Goal: Information Seeking & Learning: Learn about a topic

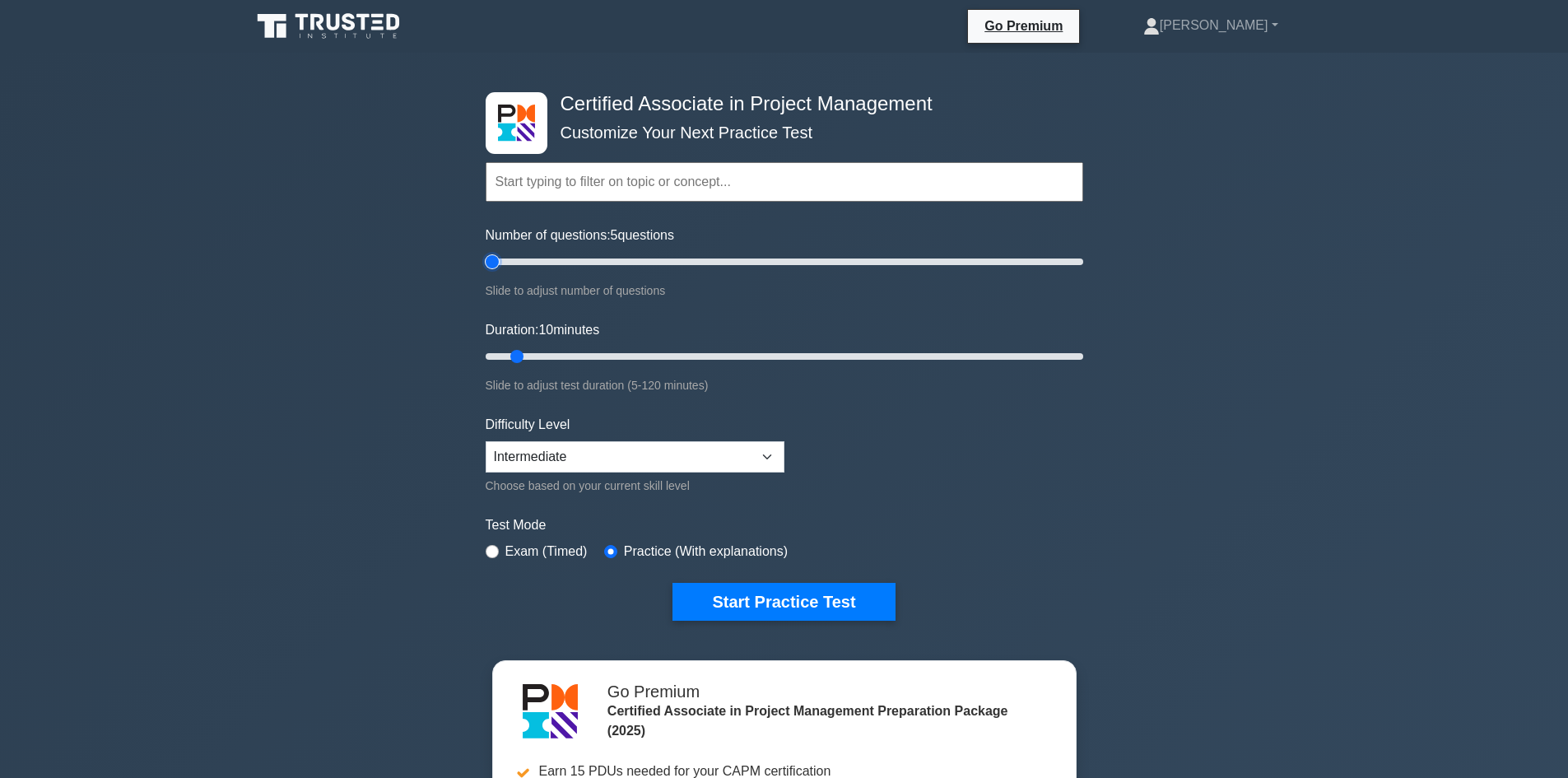
drag, startPoint x: 504, startPoint y: 256, endPoint x: 480, endPoint y: 257, distance: 24.0
type input "5"
click at [485, 257] on input "Number of questions: 5 questions" at bounding box center [784, 262] width 598 height 20
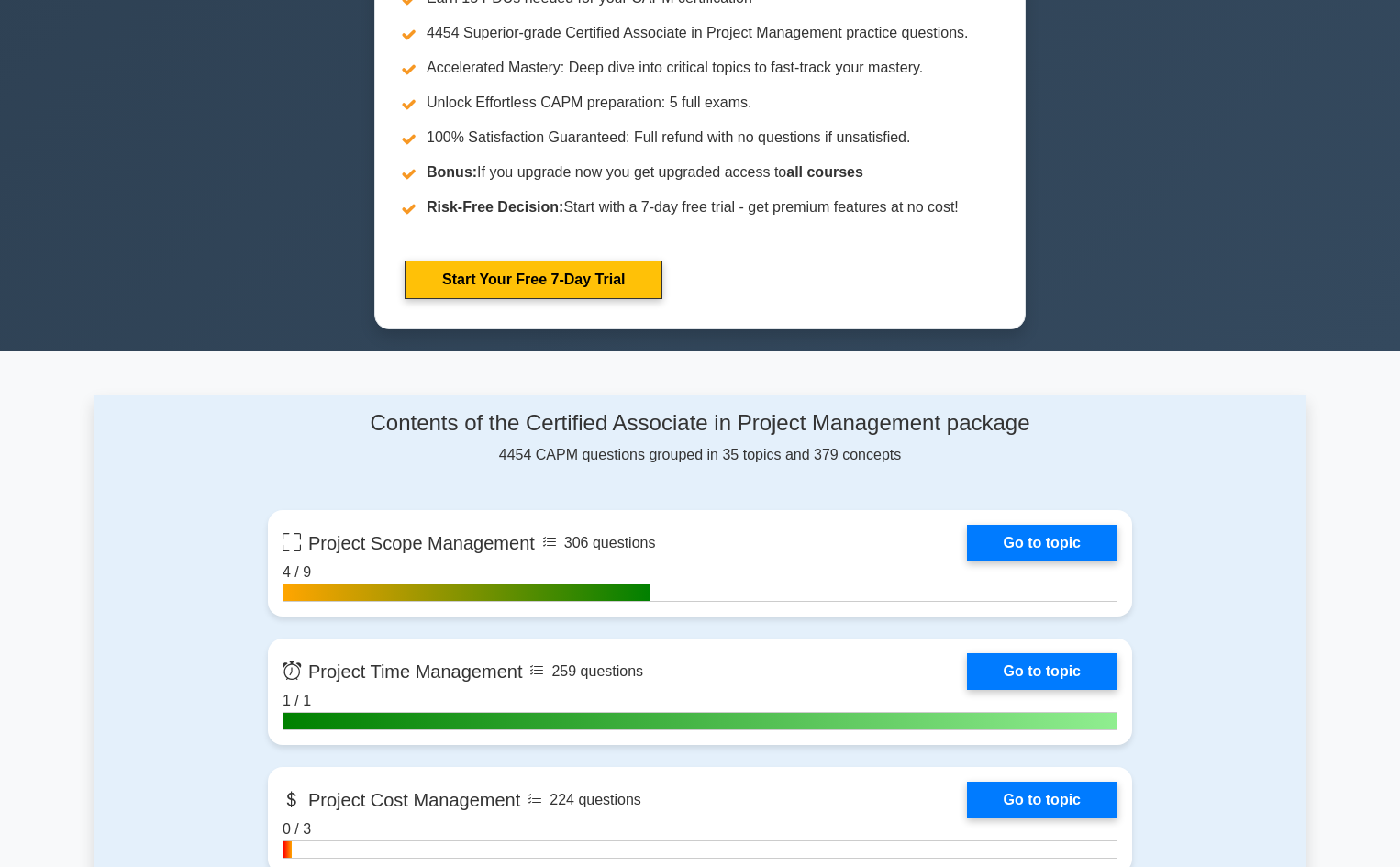
scroll to position [1008, 0]
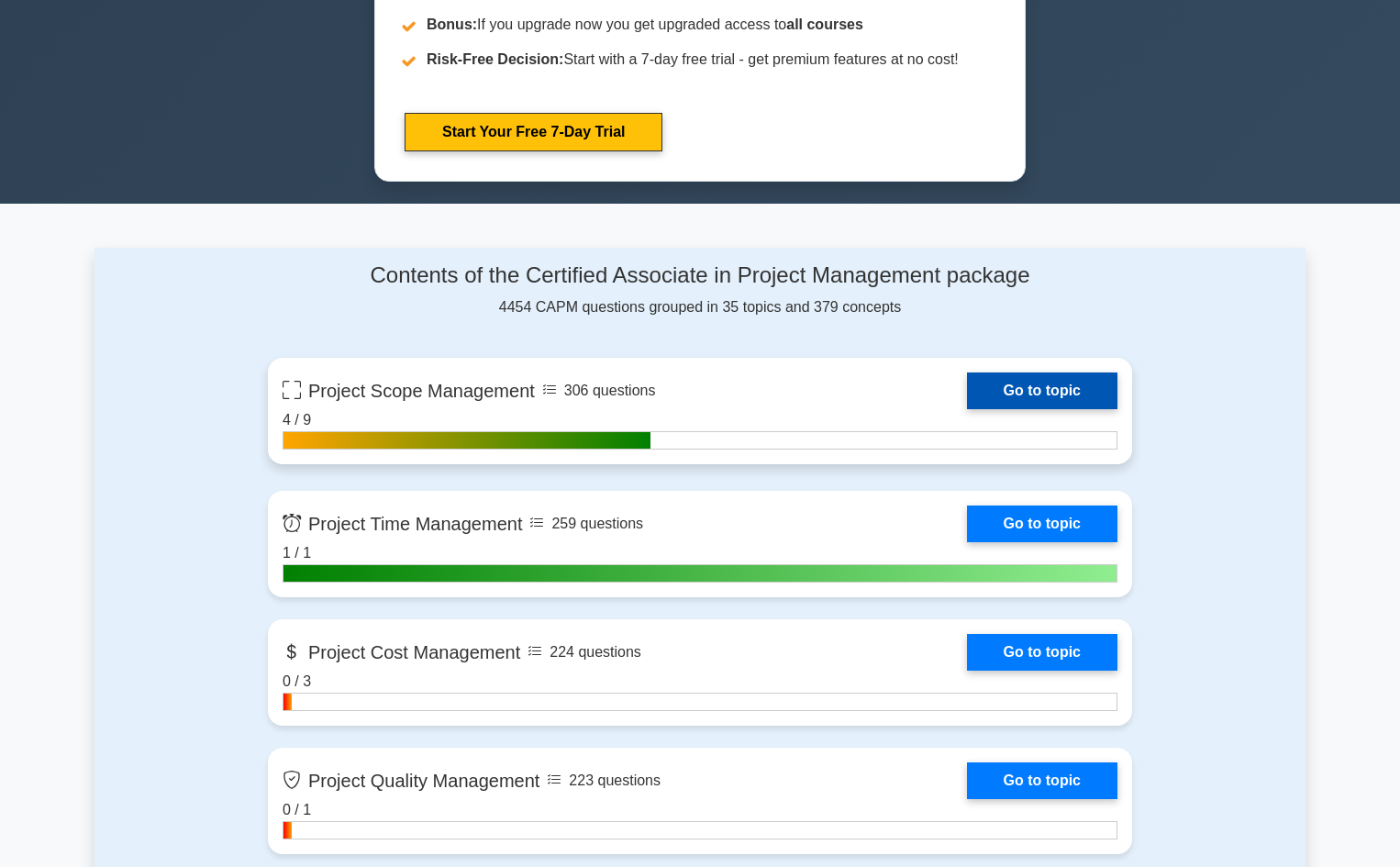
click at [1016, 382] on link "Go to topic" at bounding box center [1041, 391] width 150 height 36
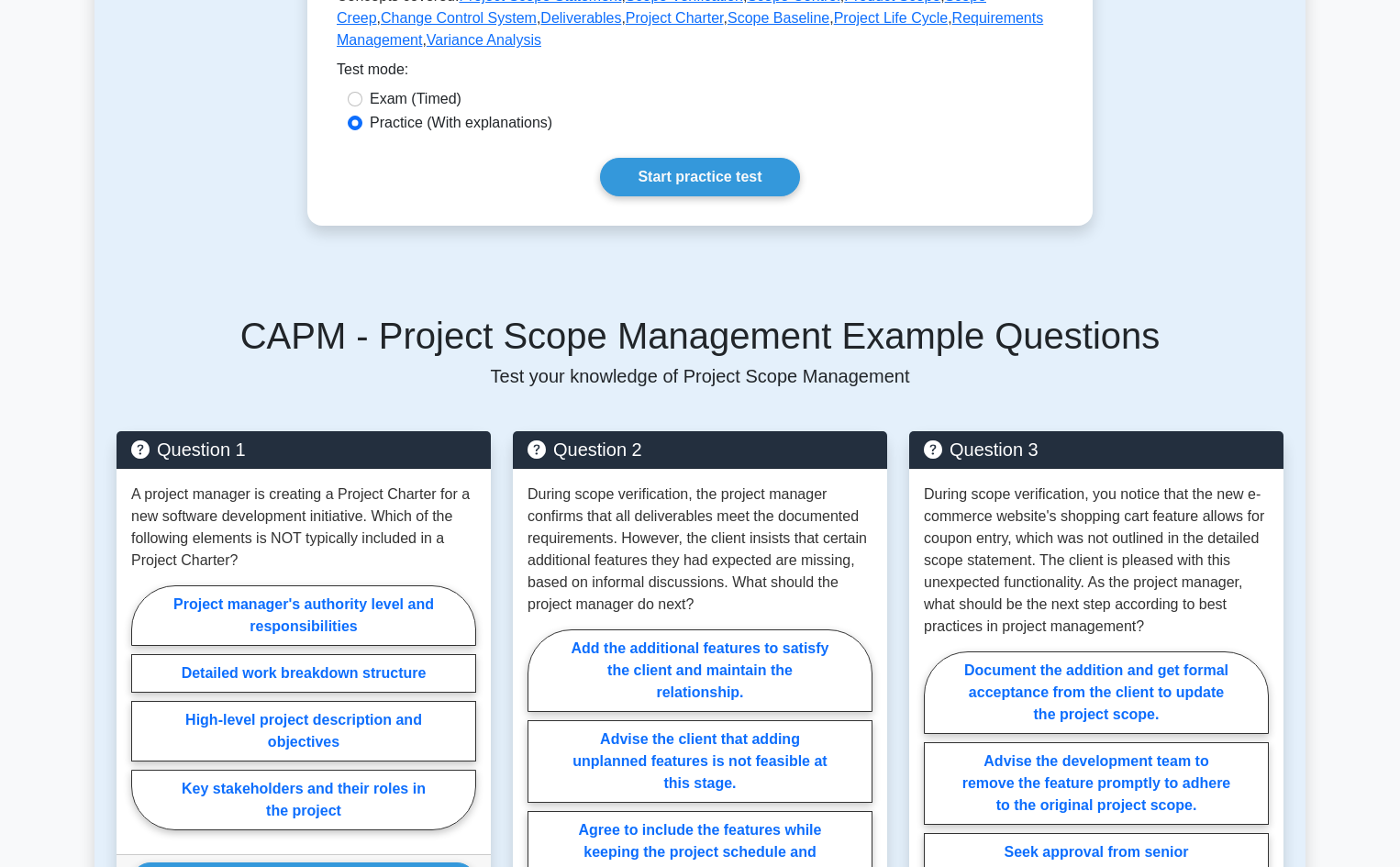
scroll to position [825, 0]
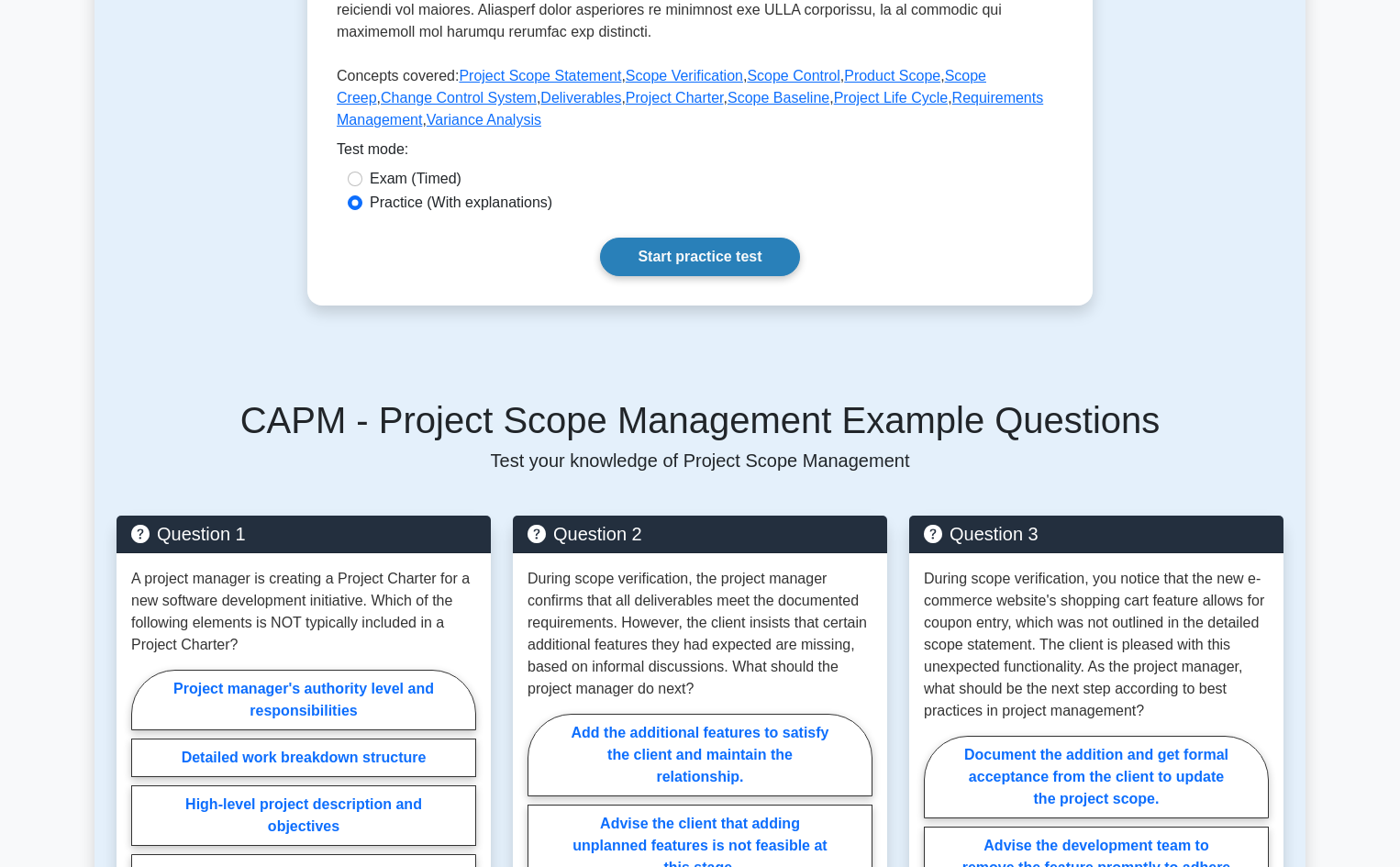
click at [689, 251] on link "Start practice test" at bounding box center [699, 256] width 199 height 38
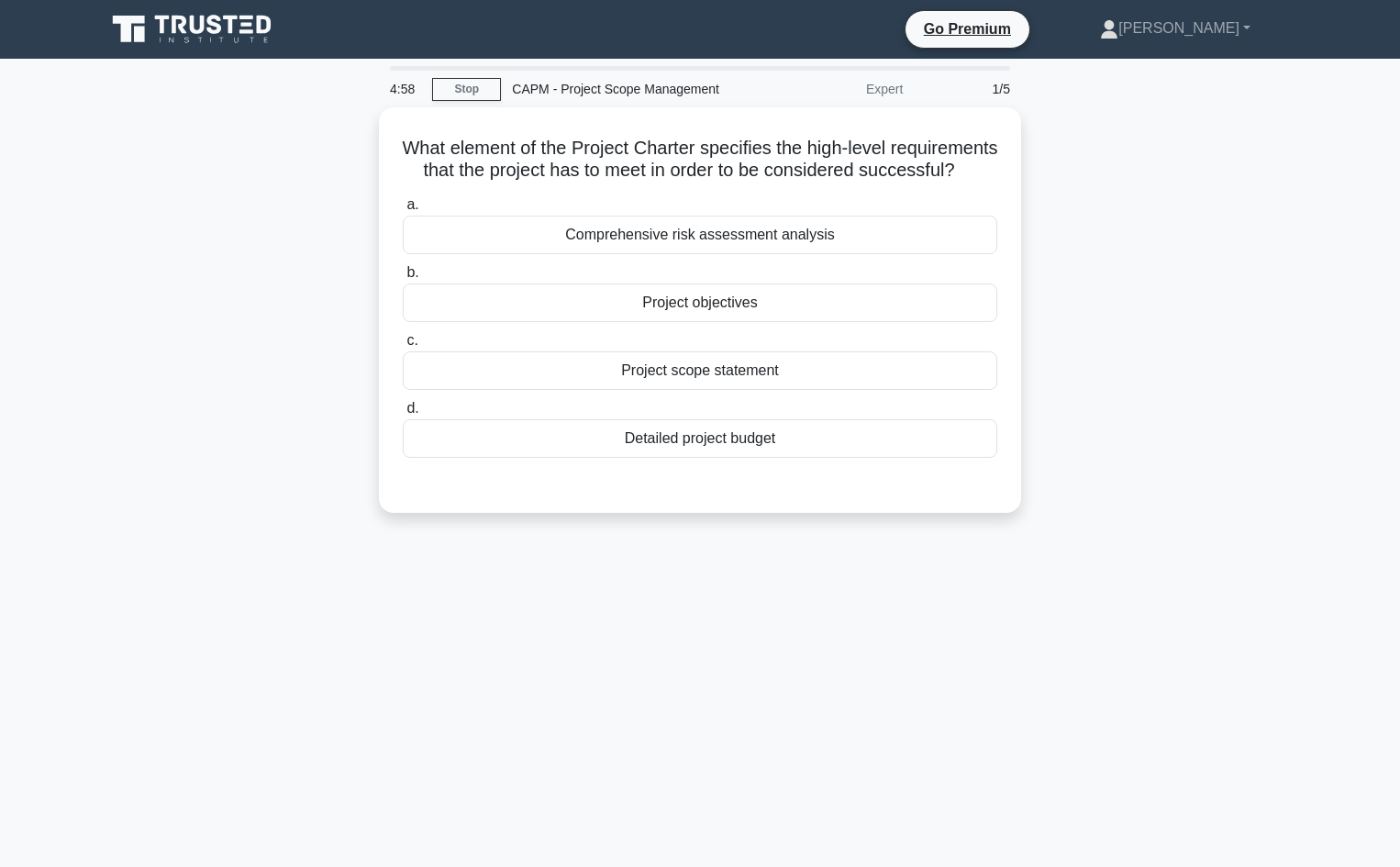
drag, startPoint x: 862, startPoint y: 462, endPoint x: 350, endPoint y: 133, distance: 608.6
click at [351, 134] on div "What element of the Project Charter specifies the high-level requirements that …" at bounding box center [700, 320] width 1211 height 427
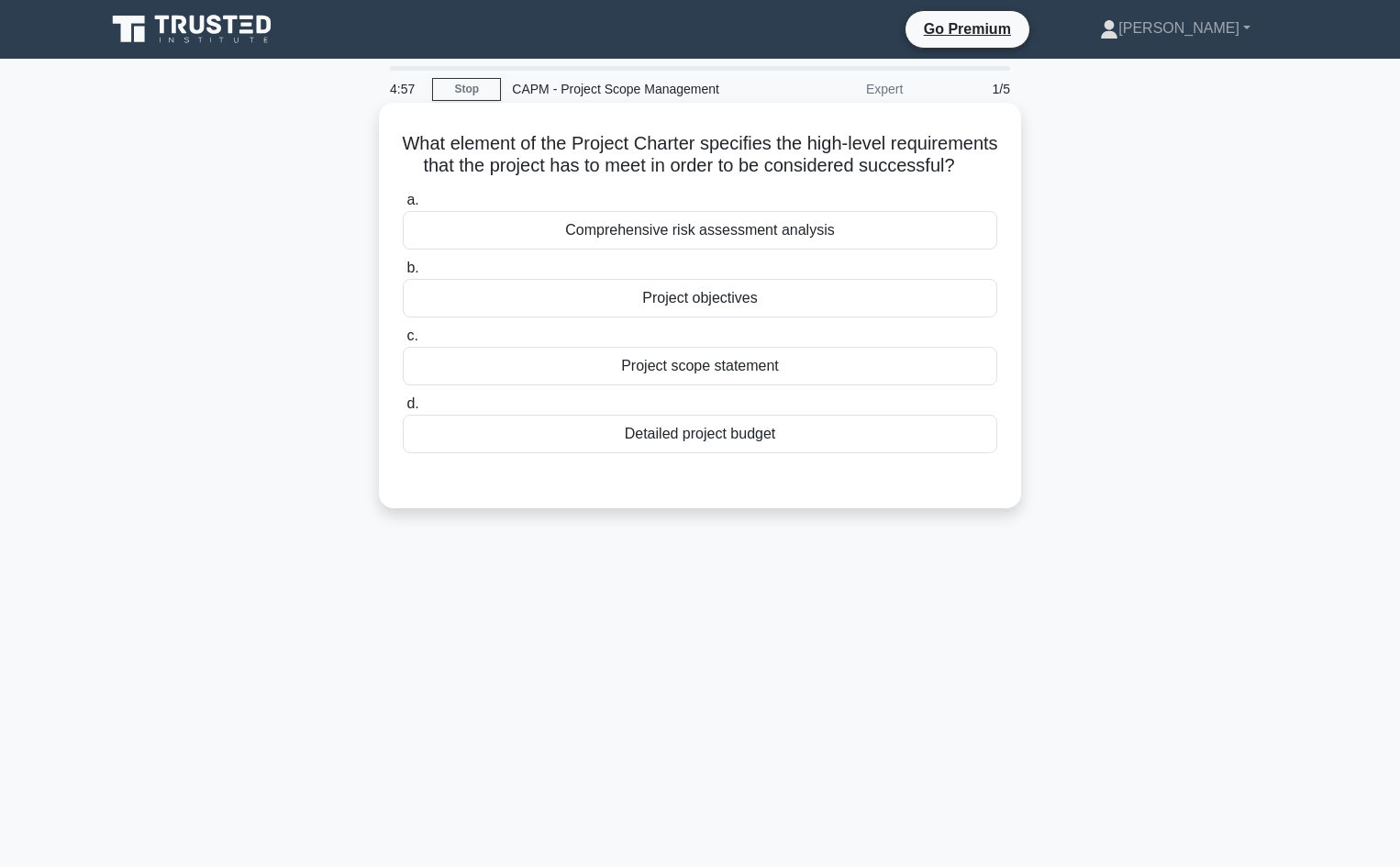
copy div "What element of the Project Charter specifies the high-level requirements that …"
click at [684, 317] on div "Project objectives" at bounding box center [700, 298] width 595 height 38
click at [403, 274] on input "b. Project objectives" at bounding box center [403, 268] width 0 height 11
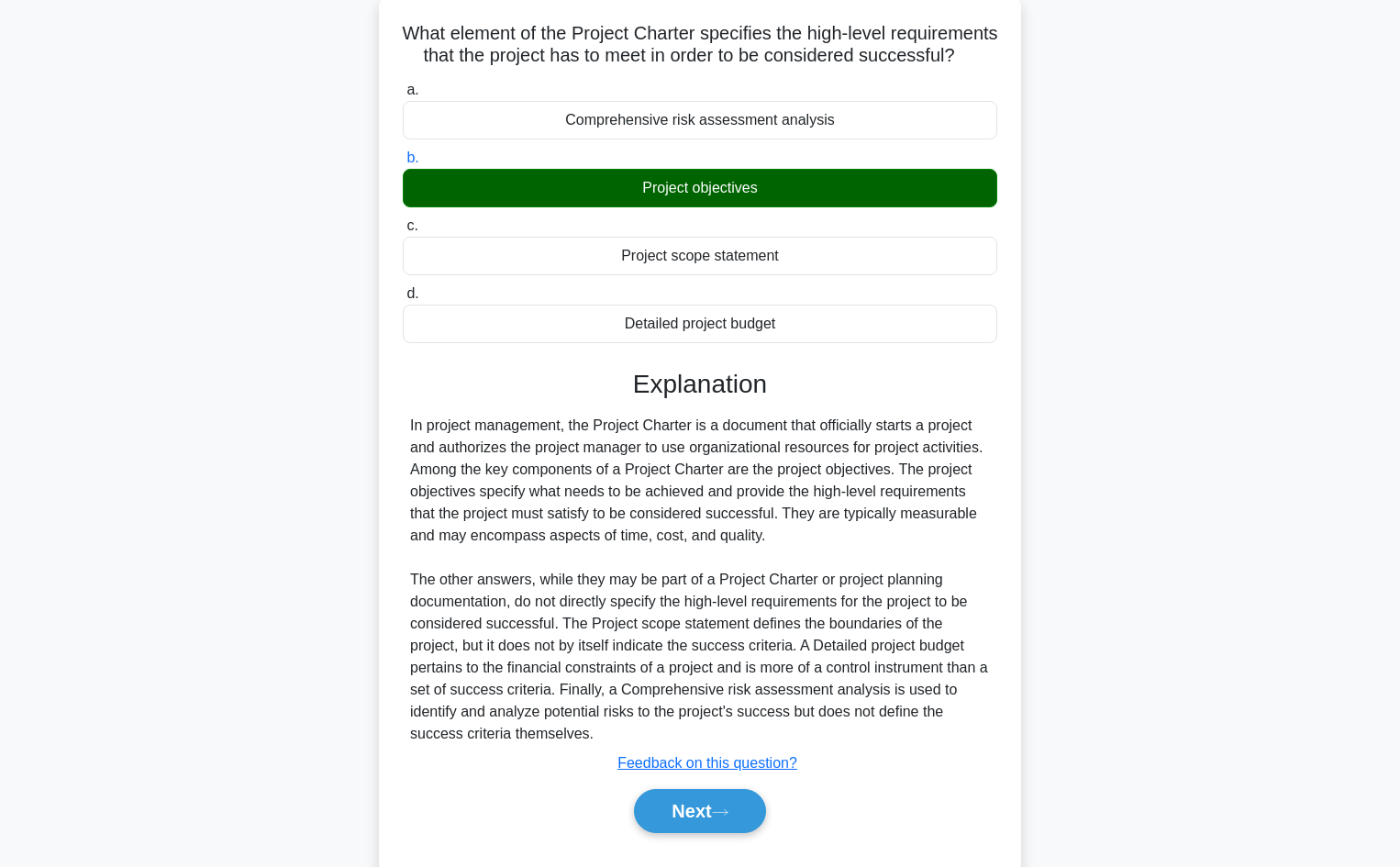
scroll to position [177, 0]
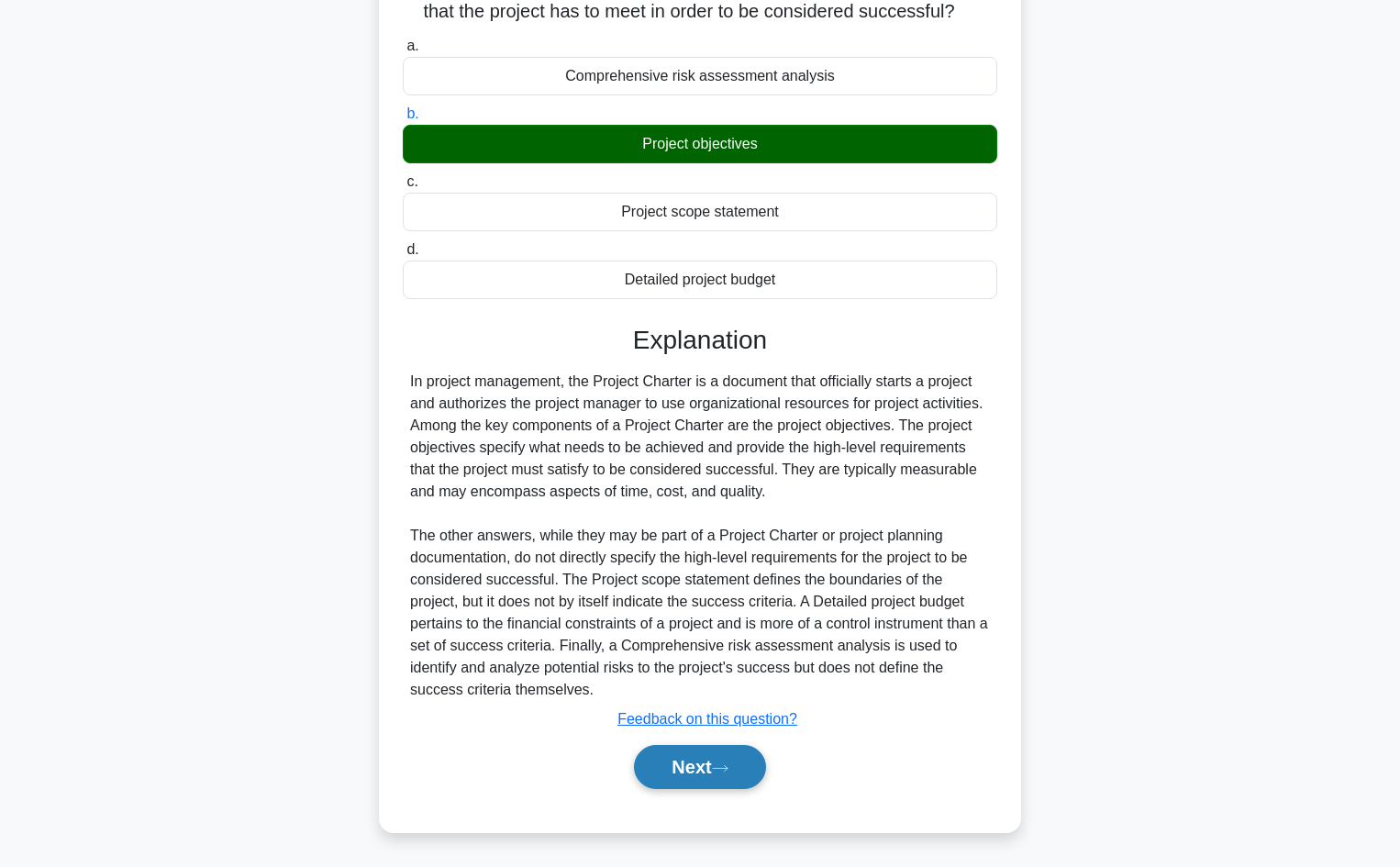
click at [708, 769] on button "Next" at bounding box center [699, 767] width 131 height 44
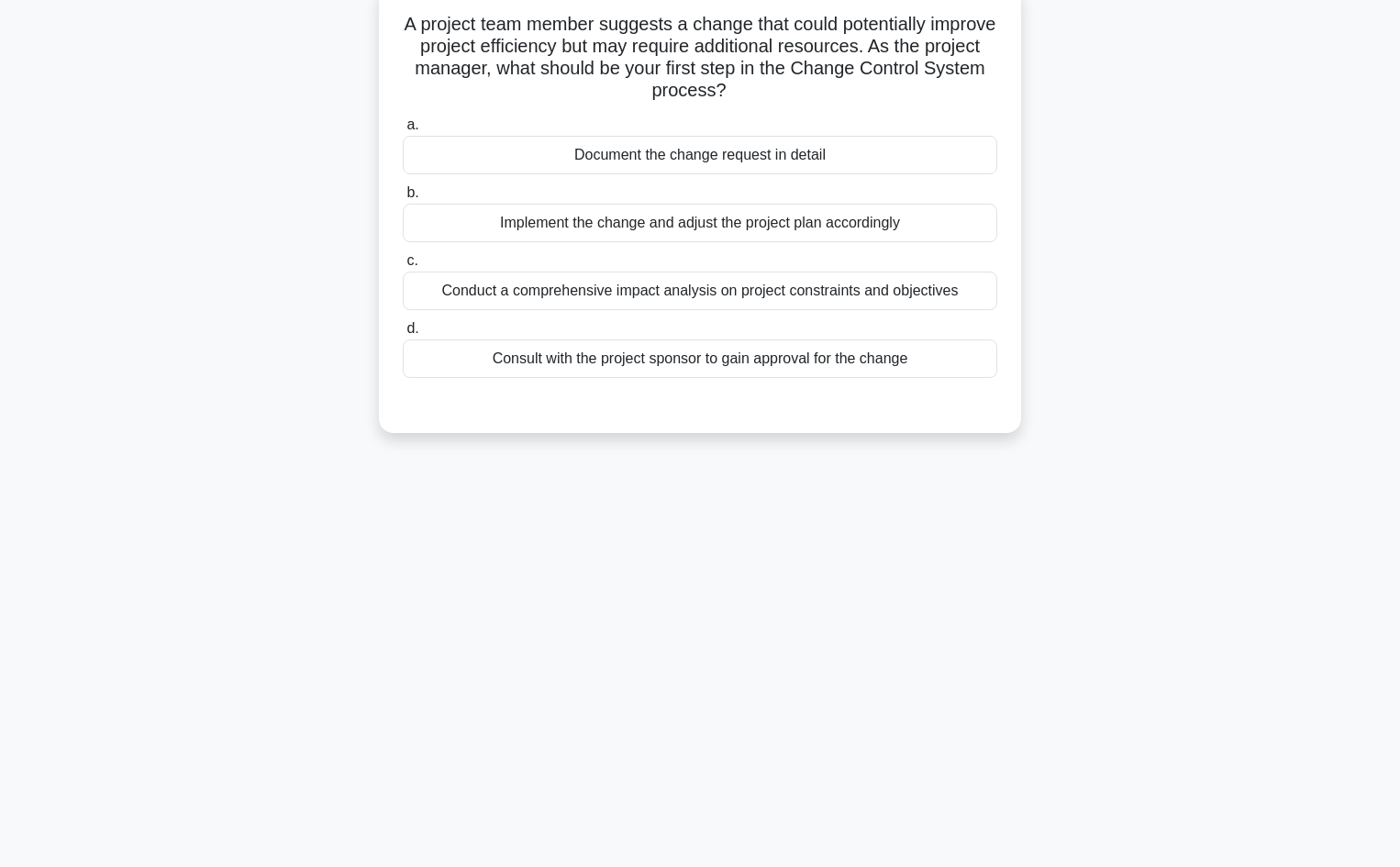
scroll to position [124, 0]
drag, startPoint x: 945, startPoint y: 359, endPoint x: 363, endPoint y: 26, distance: 670.5
click at [363, 26] on div "A project team member suggests a change that could potentially improve project …" at bounding box center [700, 219] width 1211 height 471
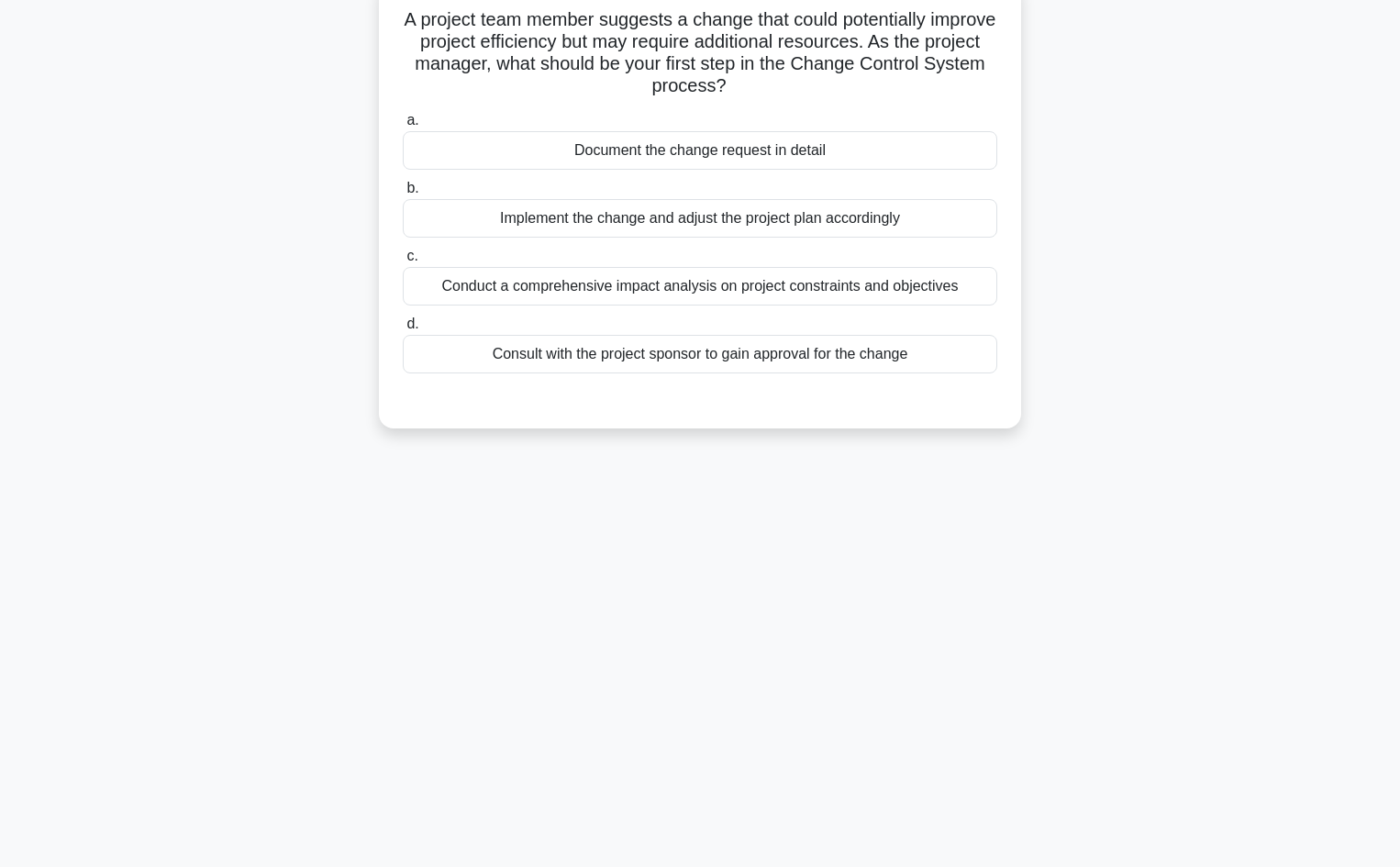
copy div "A project team member suggests a change that could potentially improve project …"
click at [688, 286] on div "Conduct a comprehensive impact analysis on project constraints and objectives" at bounding box center [700, 286] width 595 height 38
click at [403, 262] on input "c. Conduct a comprehensive impact analysis on project constraints and objectives" at bounding box center [403, 256] width 0 height 11
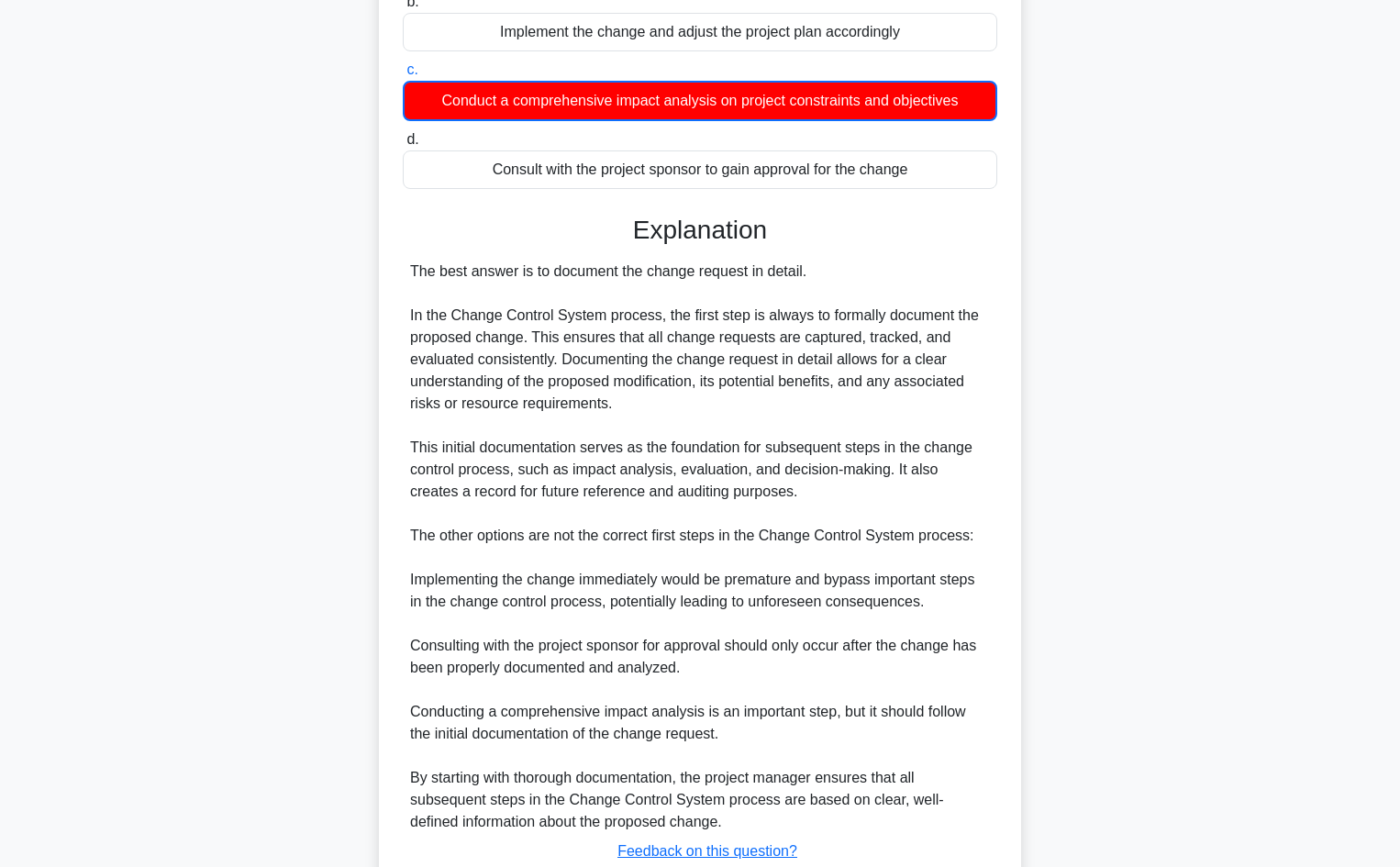
scroll to position [443, 0]
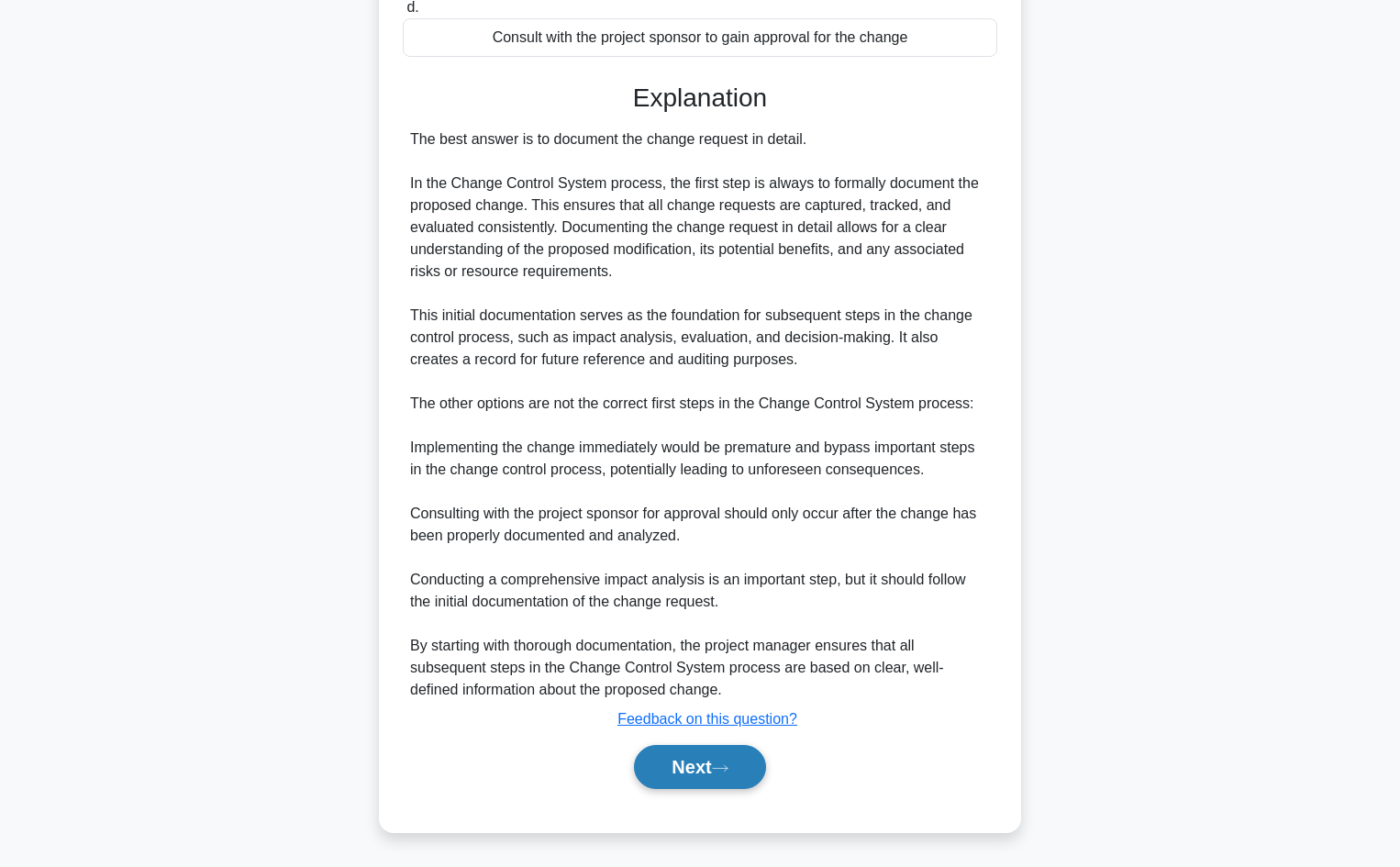
click at [693, 771] on button "Next" at bounding box center [699, 767] width 131 height 44
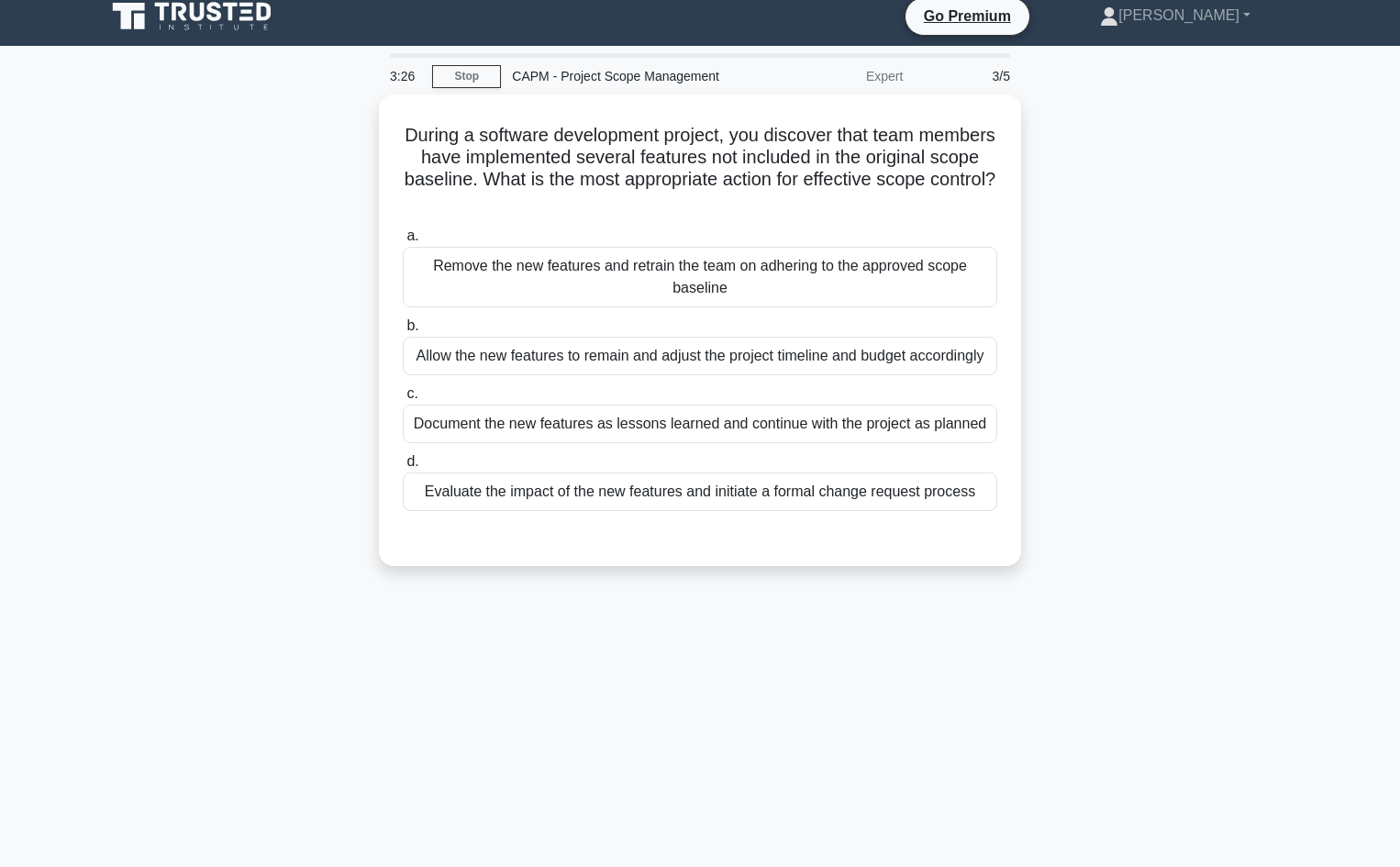
scroll to position [0, 0]
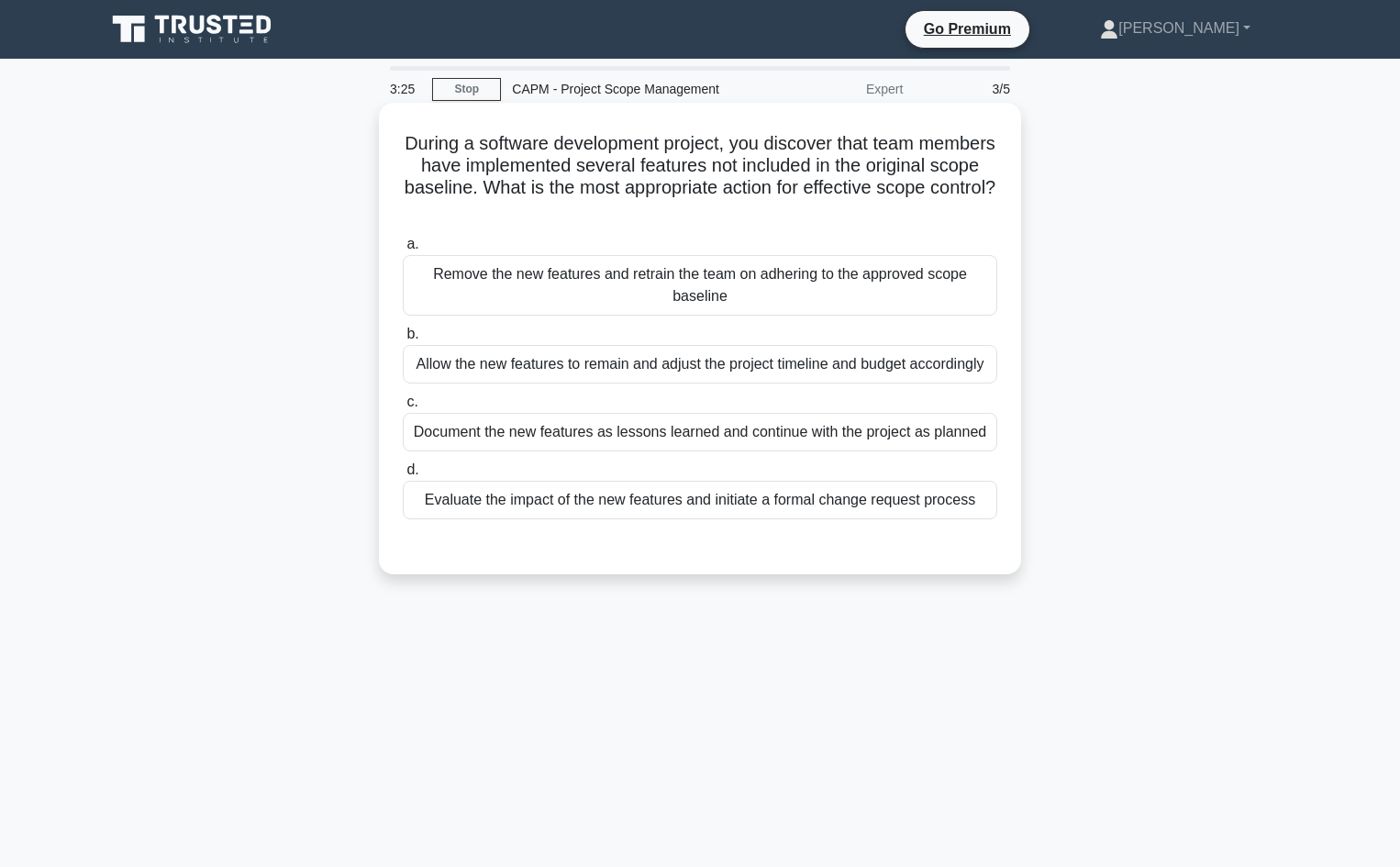
drag, startPoint x: 980, startPoint y: 366, endPoint x: 397, endPoint y: 127, distance: 630.1
click at [397, 127] on div "During a software development project, you discover that team members have impl…" at bounding box center [700, 338] width 627 height 457
copy div "During a software development project, you discover that team members have impl…"
click at [768, 498] on div "Evaluate the impact of the new features and initiate a formal change request pr…" at bounding box center [700, 500] width 595 height 38
click at [403, 476] on input "d. Evaluate the impact of the new features and initiate a formal change request…" at bounding box center [403, 469] width 0 height 11
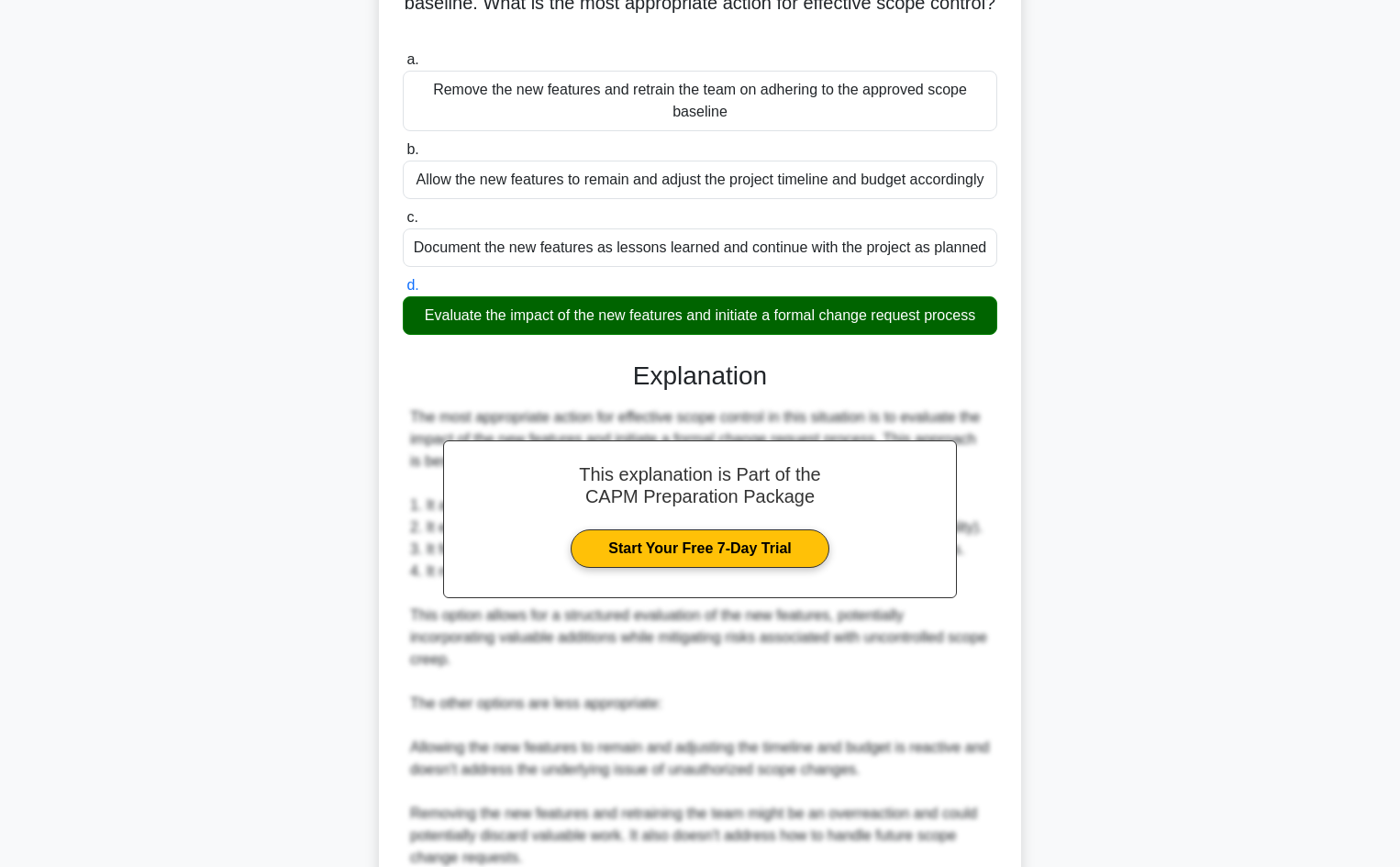
scroll to position [530, 0]
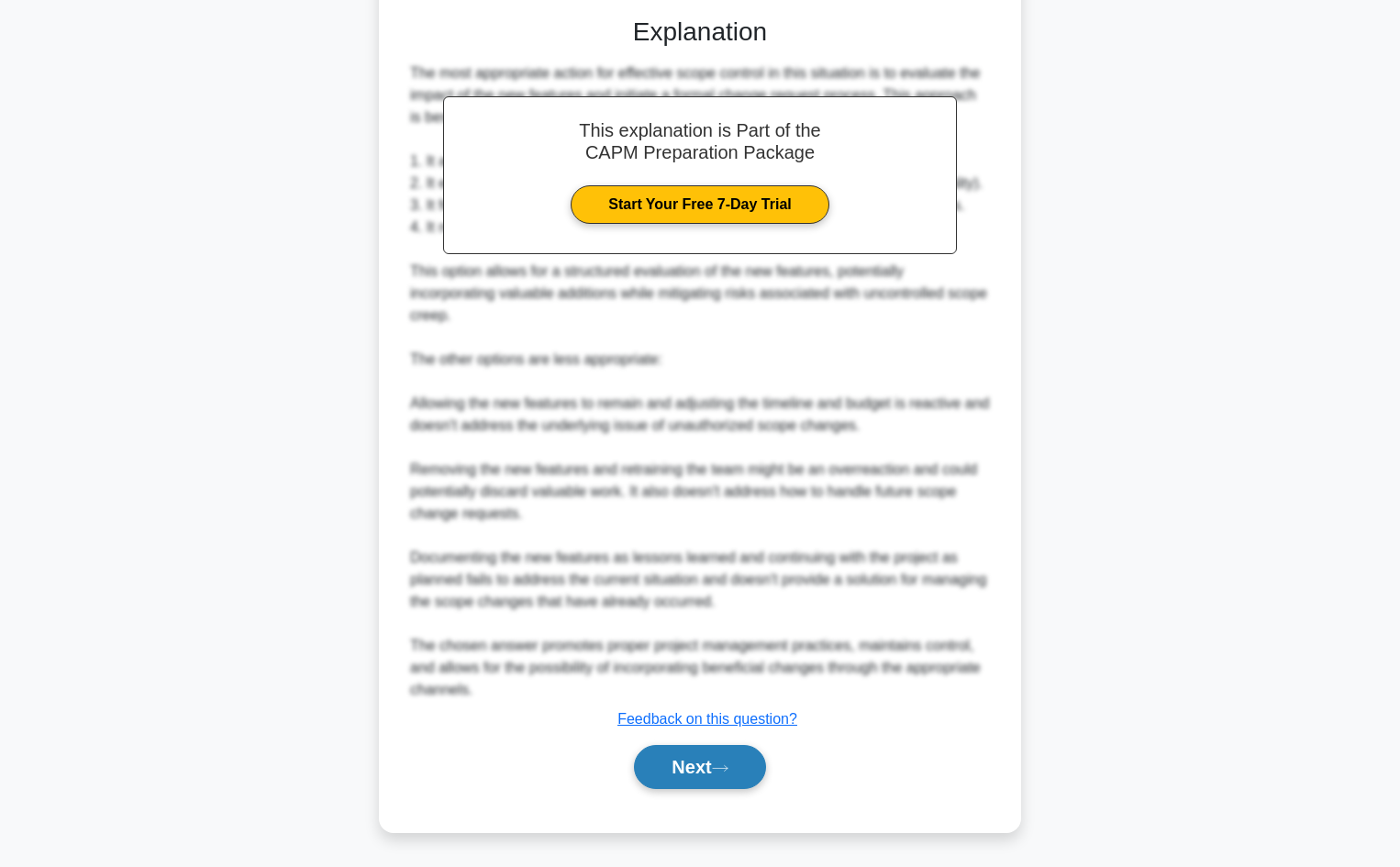
click at [729, 763] on icon at bounding box center [719, 768] width 16 height 11
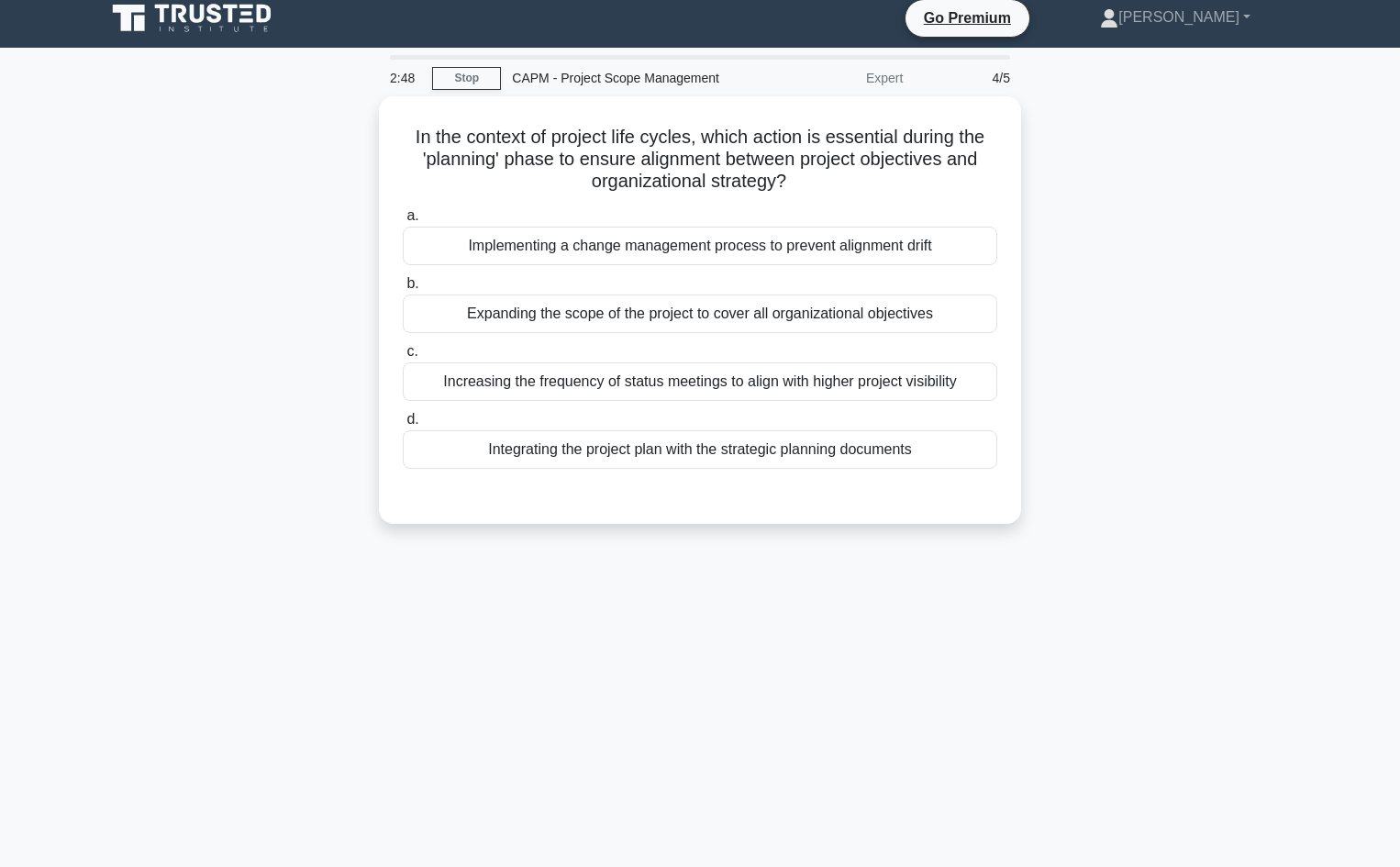
scroll to position [0, 0]
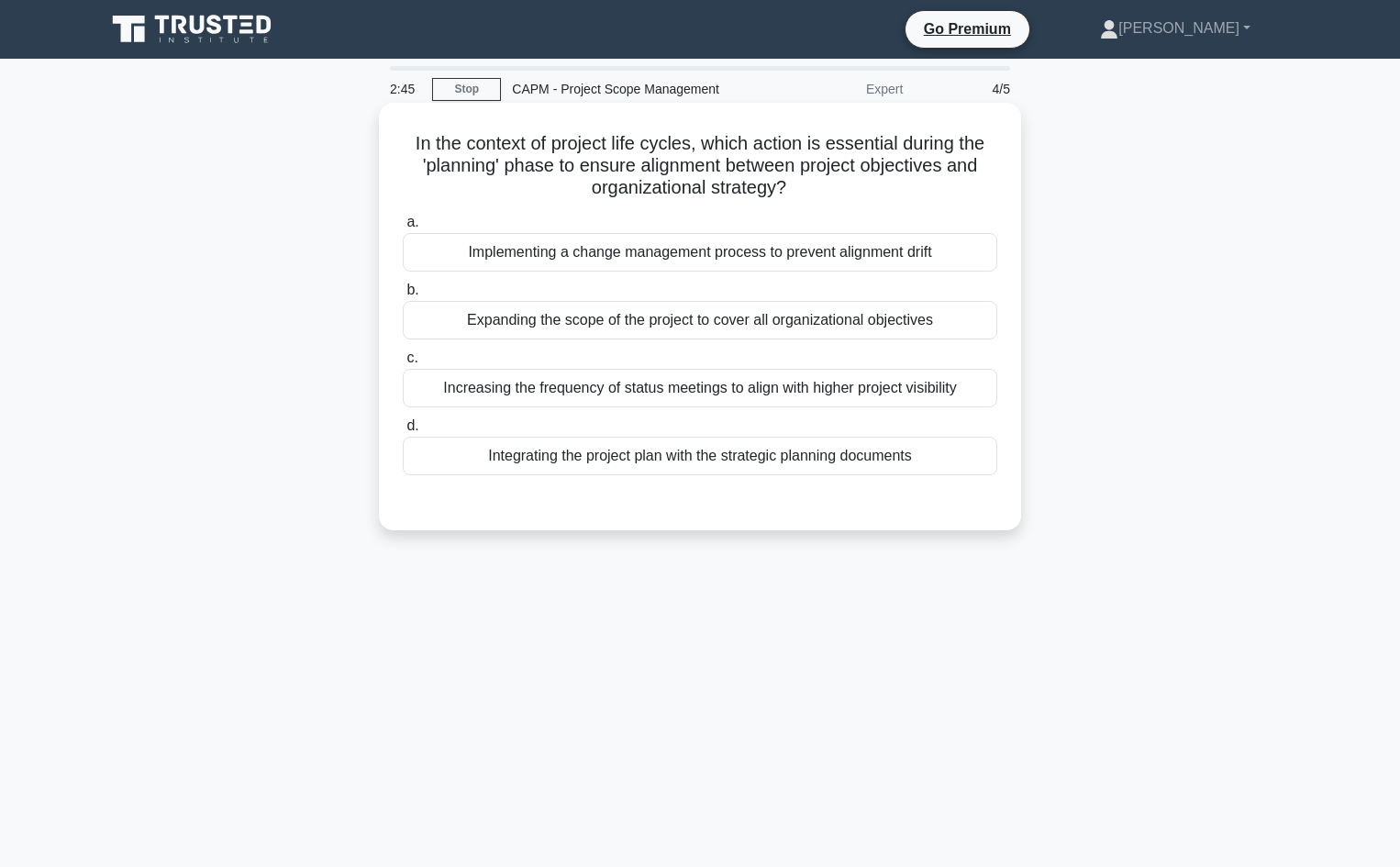
drag, startPoint x: 932, startPoint y: 466, endPoint x: 394, endPoint y: 137, distance: 630.6
click at [394, 137] on div "In the context of project life cycles, which action is essential during the 'pl…" at bounding box center [700, 316] width 627 height 413
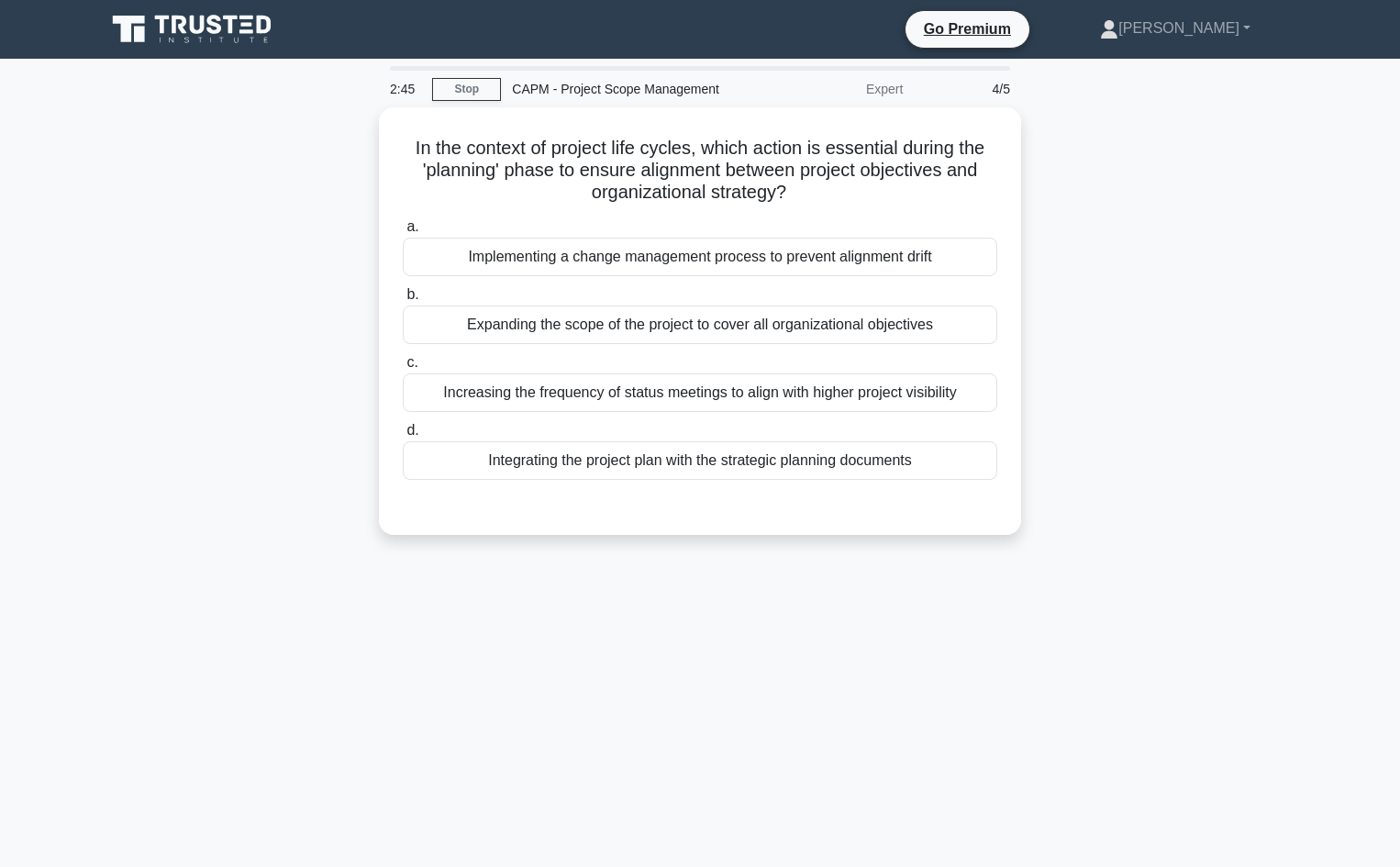
copy div "In the context of project life cycles, which action is essential during the 'pl…"
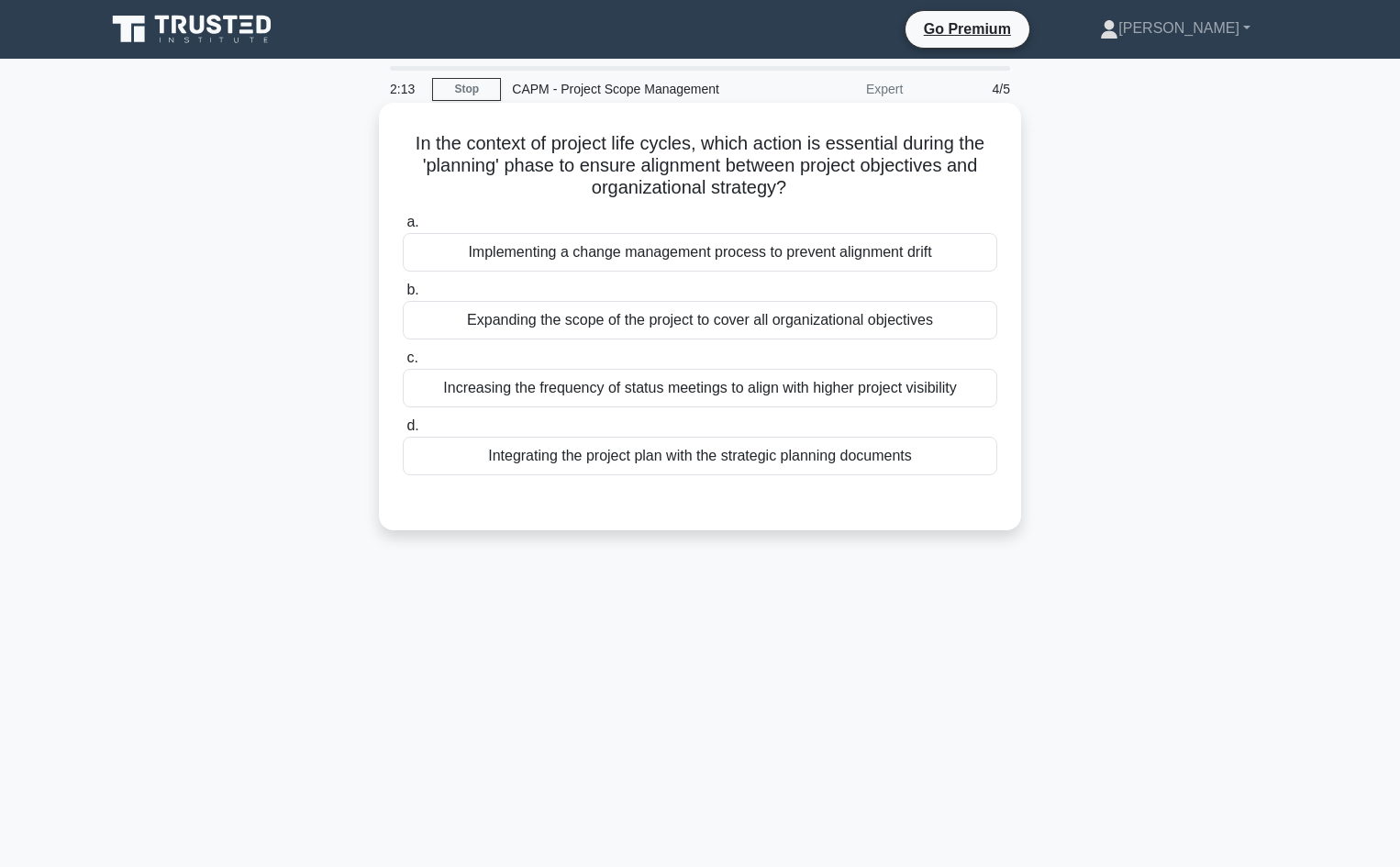
click at [823, 449] on div "Integrating the project plan with the strategic planning documents" at bounding box center [700, 456] width 595 height 38
click at [403, 432] on input "d. Integrating the project plan with the strategic planning documents" at bounding box center [403, 425] width 0 height 11
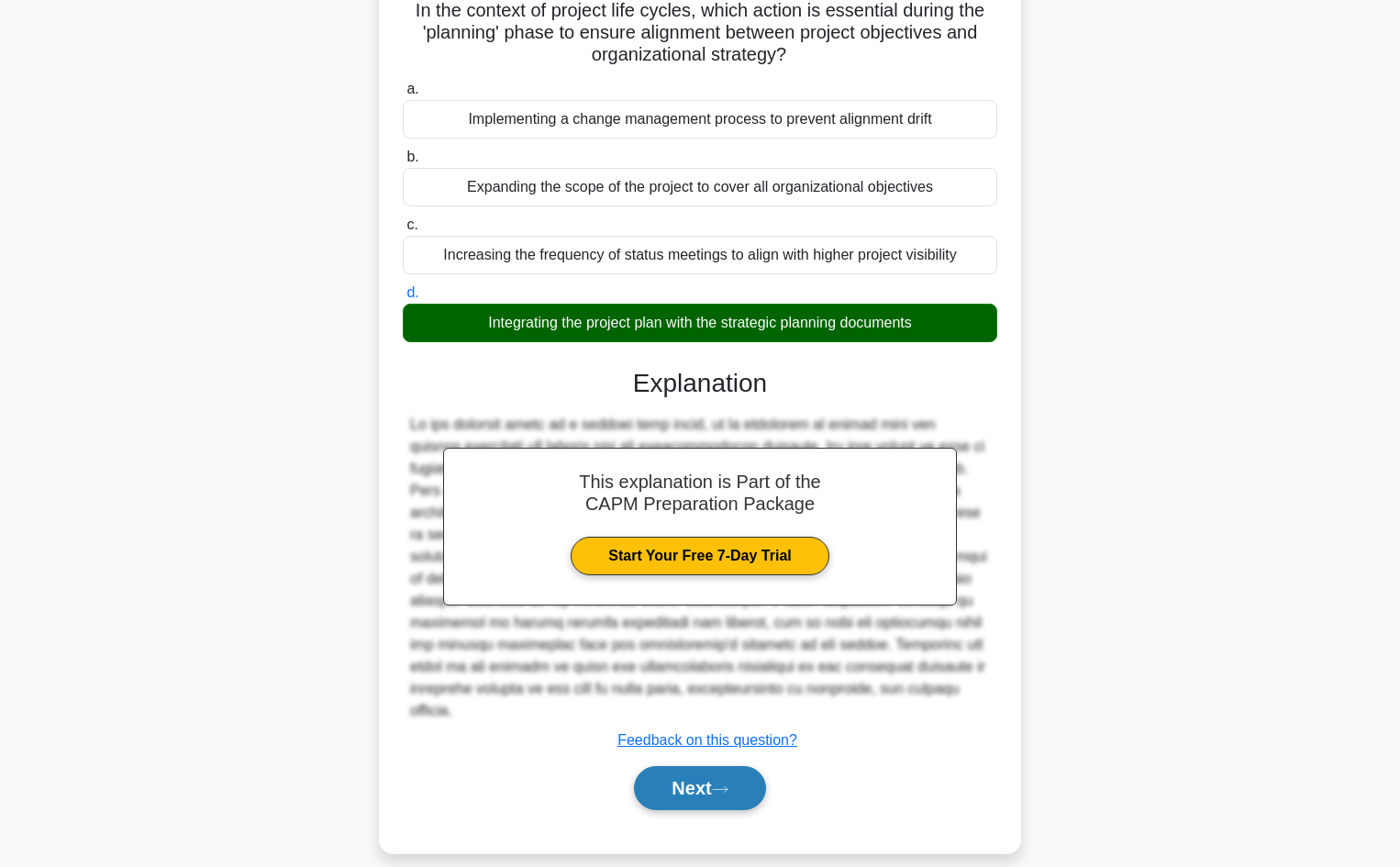
click at [688, 766] on button "Next" at bounding box center [699, 788] width 131 height 44
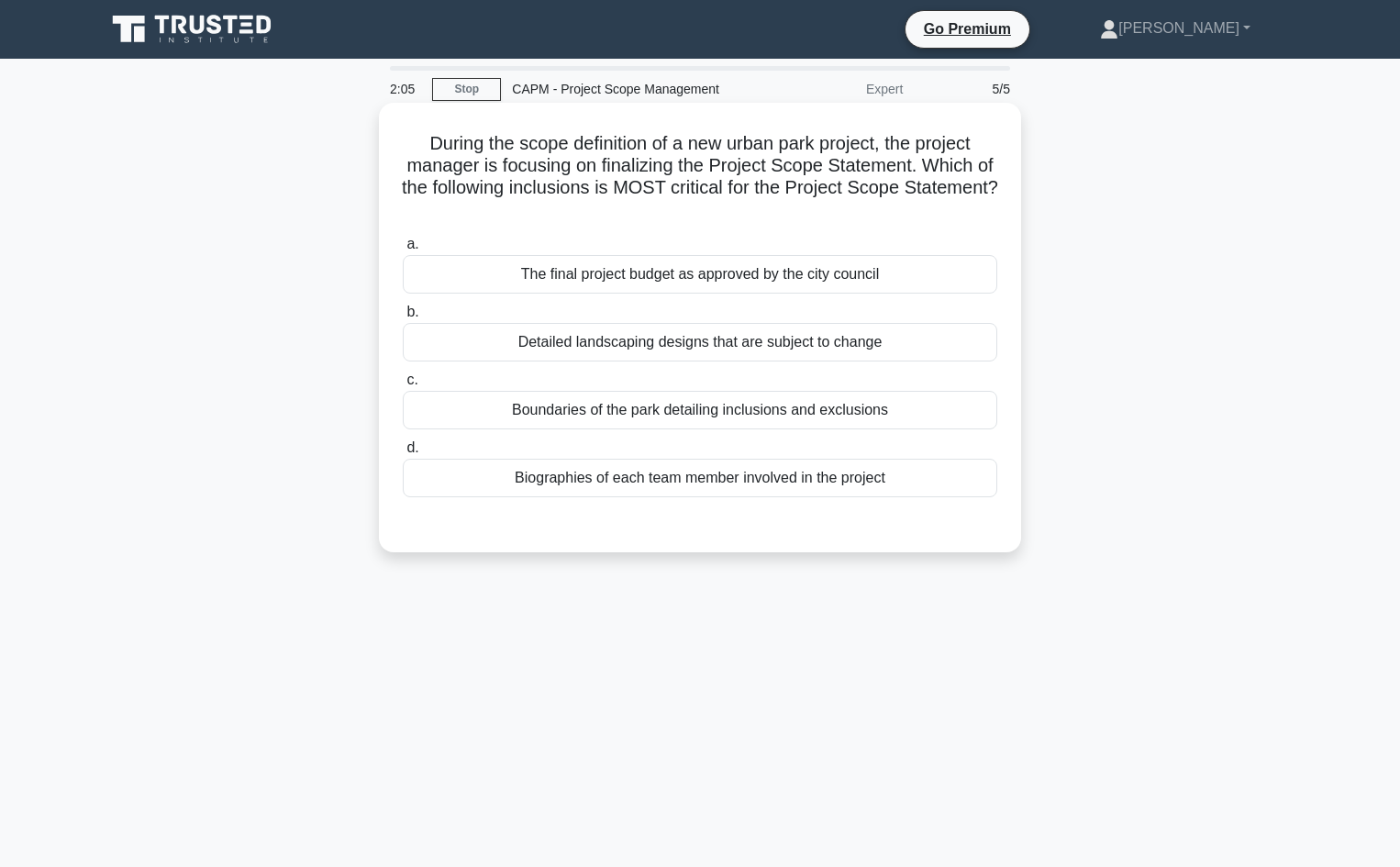
drag, startPoint x: 922, startPoint y: 359, endPoint x: 395, endPoint y: 141, distance: 570.3
click at [395, 141] on div "During the scope definition of a new urban park project, the project manager is…" at bounding box center [700, 327] width 627 height 435
copy div "During the scope definition of a new urban park project, the project manager is…"
click at [833, 486] on div "Biographies of each team member involved in the project" at bounding box center [700, 478] width 595 height 38
click at [403, 454] on input "d. Biographies of each team member involved in the project" at bounding box center [403, 447] width 0 height 11
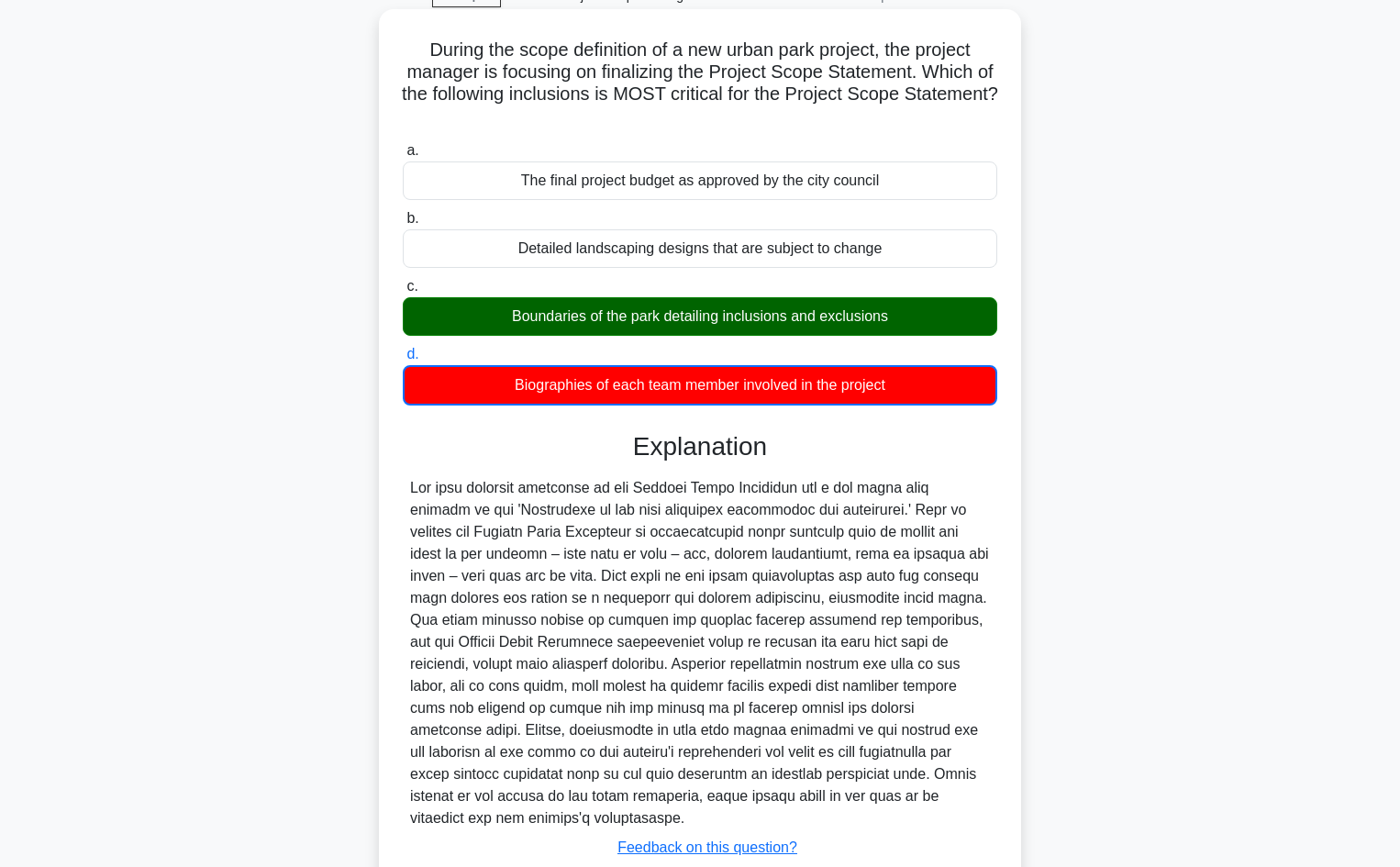
scroll to position [223, 0]
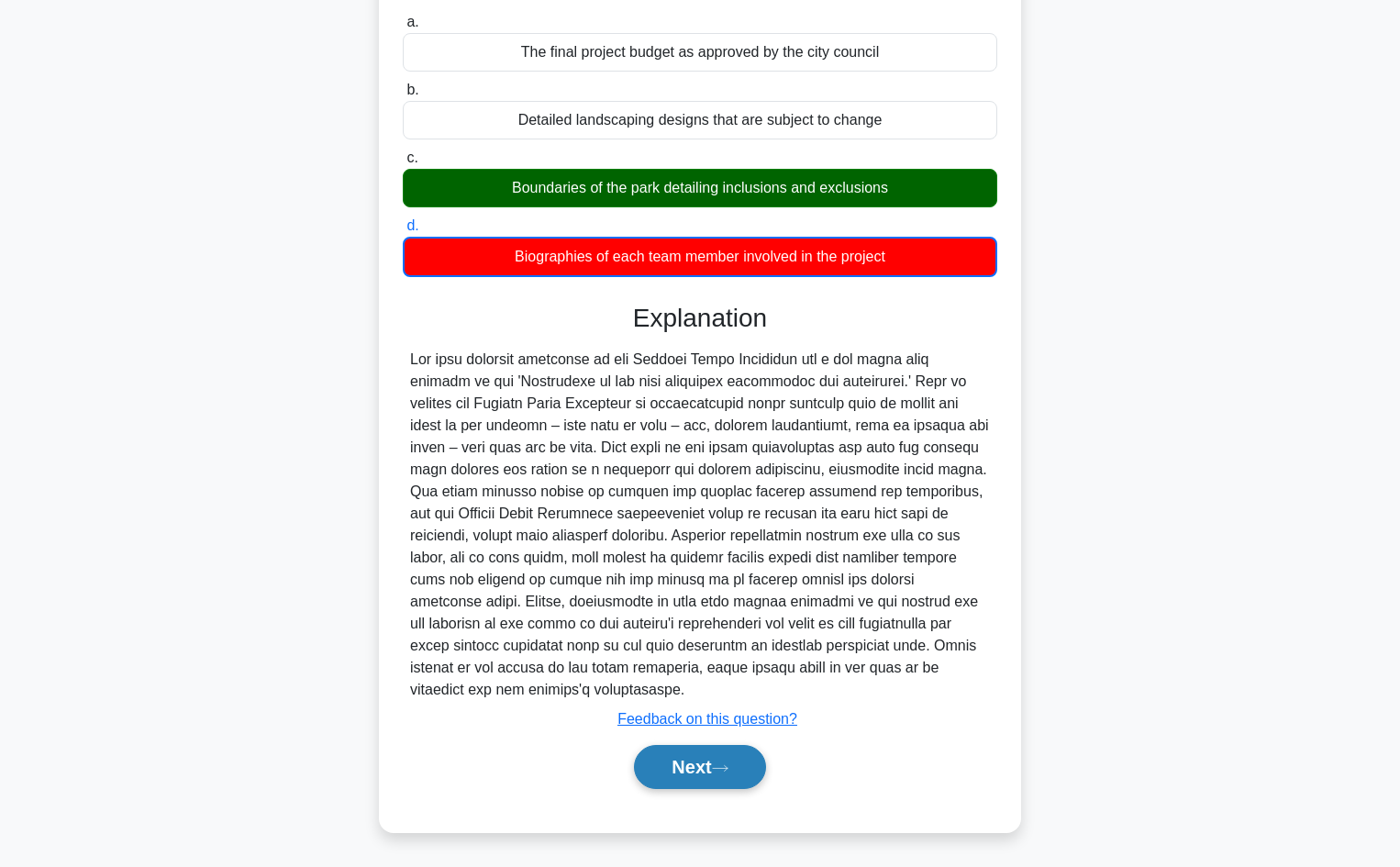
click at [681, 765] on button "Next" at bounding box center [699, 767] width 131 height 44
